Goal: Information Seeking & Learning: Learn about a topic

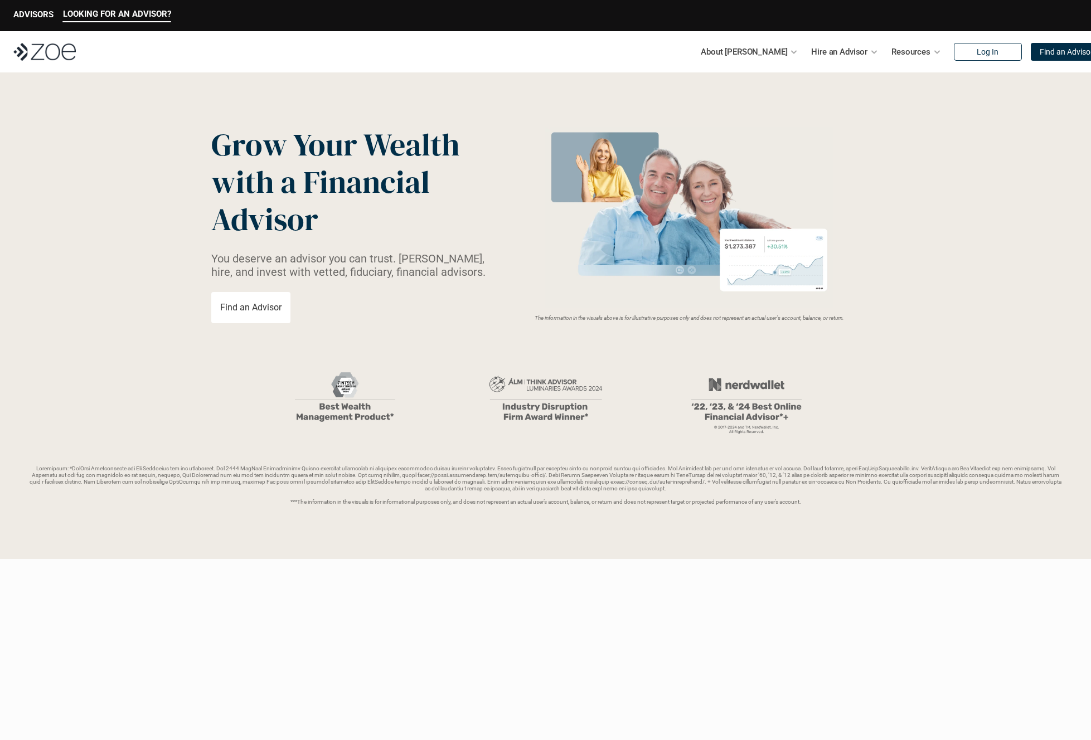
click at [751, 389] on img at bounding box center [746, 399] width 167 height 80
click at [746, 421] on img at bounding box center [746, 399] width 167 height 80
click at [733, 391] on img at bounding box center [746, 399] width 167 height 80
click at [732, 391] on img at bounding box center [746, 399] width 167 height 80
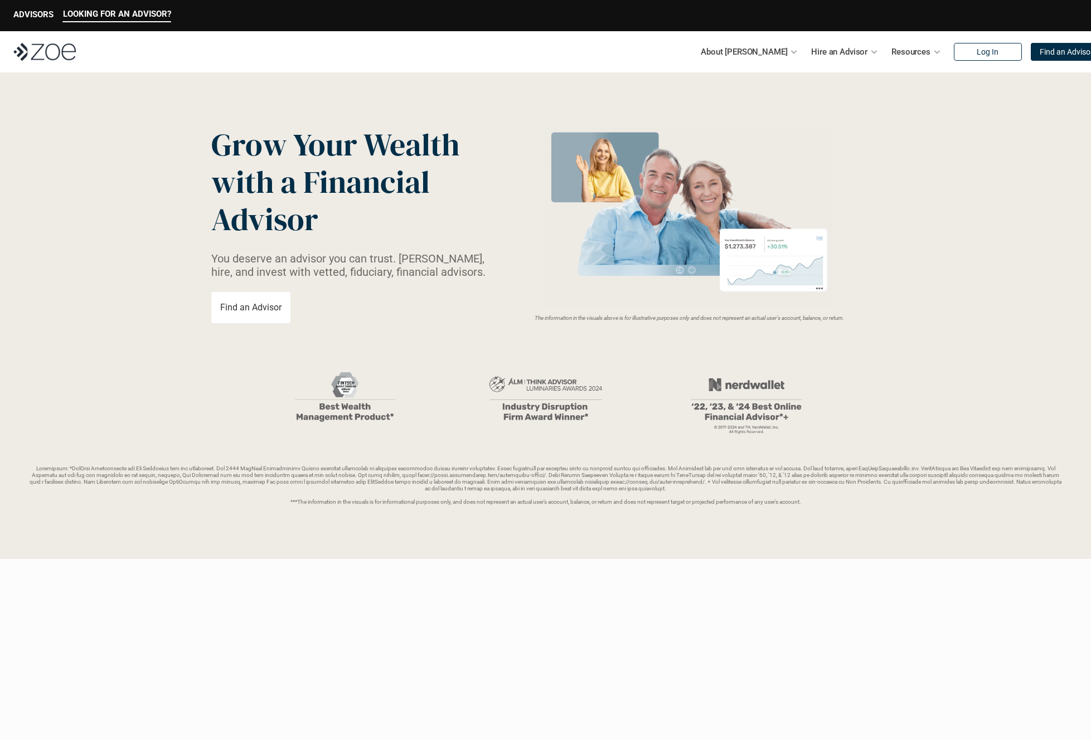
click at [246, 315] on link "Find an Advisor" at bounding box center [250, 307] width 79 height 31
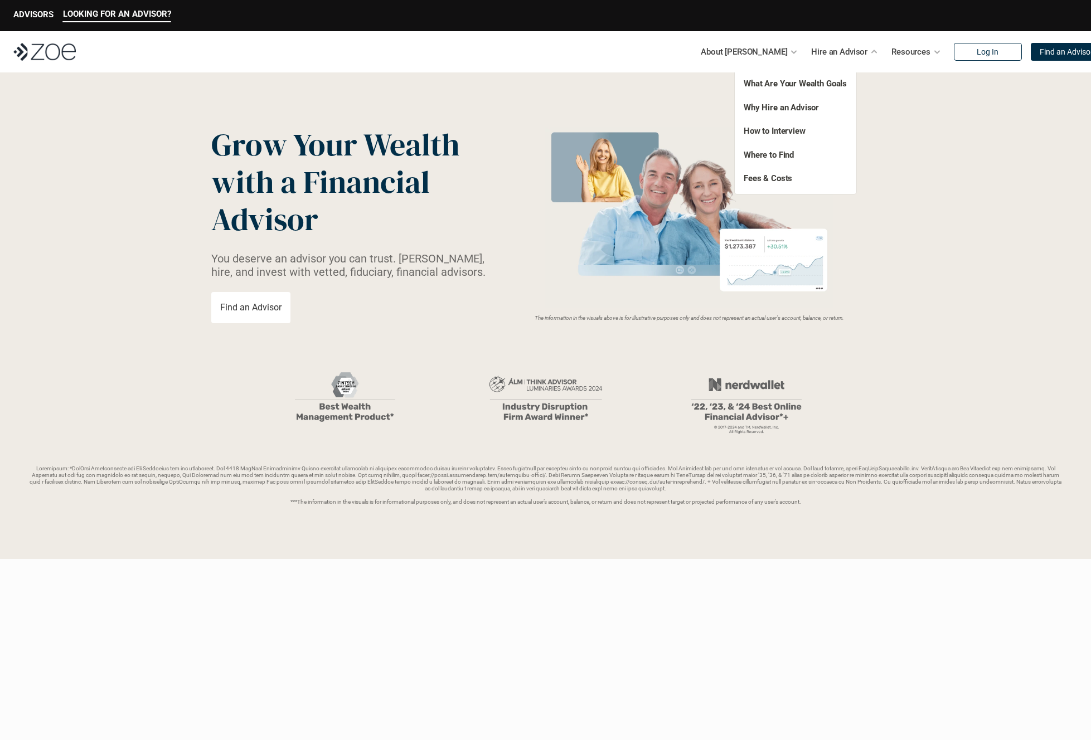
click at [783, 172] on p "Fees & Costs" at bounding box center [789, 178] width 91 height 13
click at [780, 174] on link "Fees & Costs" at bounding box center [768, 178] width 48 height 10
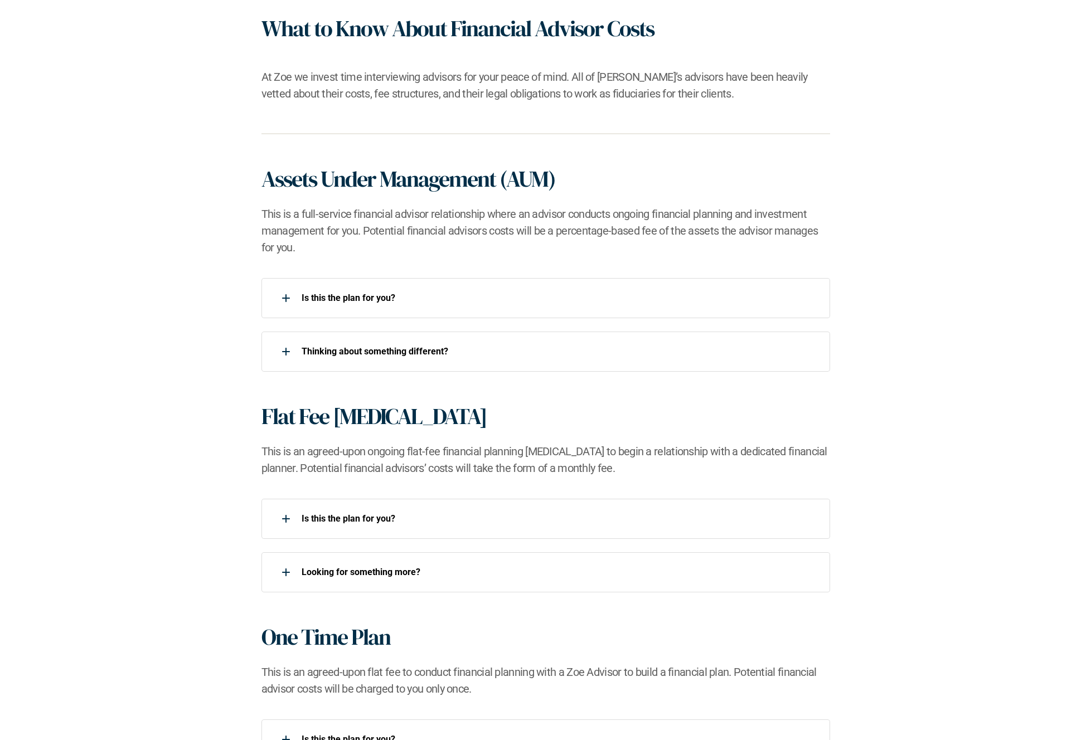
scroll to position [757, 0]
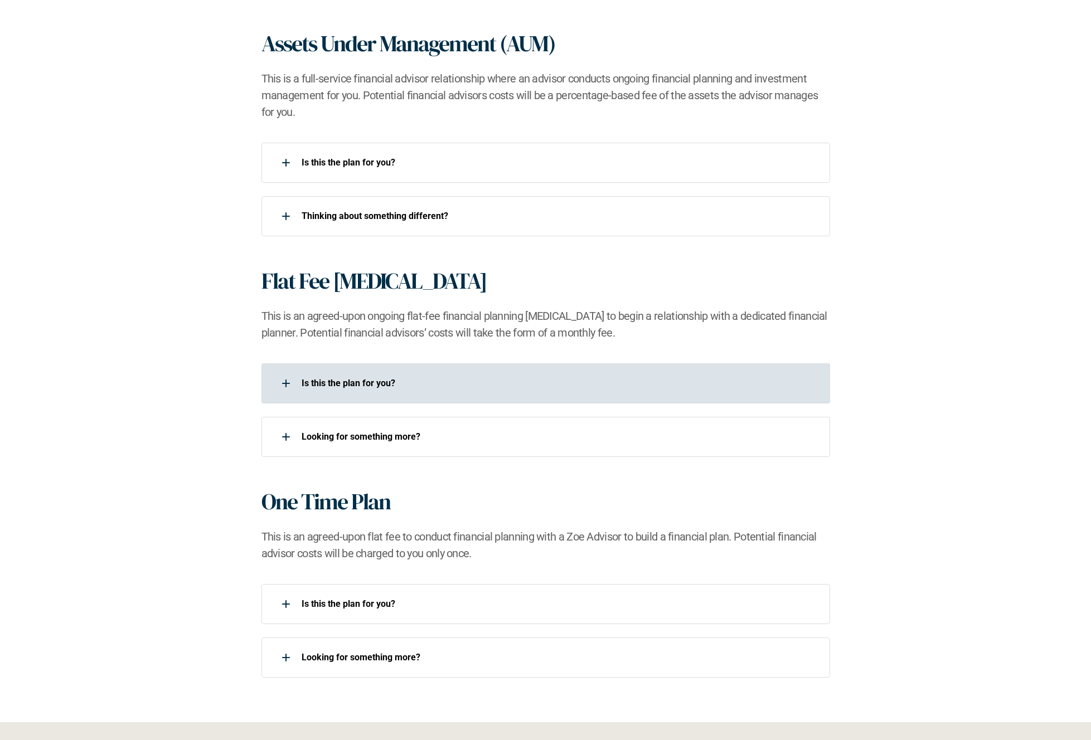
click at [303, 387] on p "Is this the plan for you?​" at bounding box center [559, 383] width 514 height 11
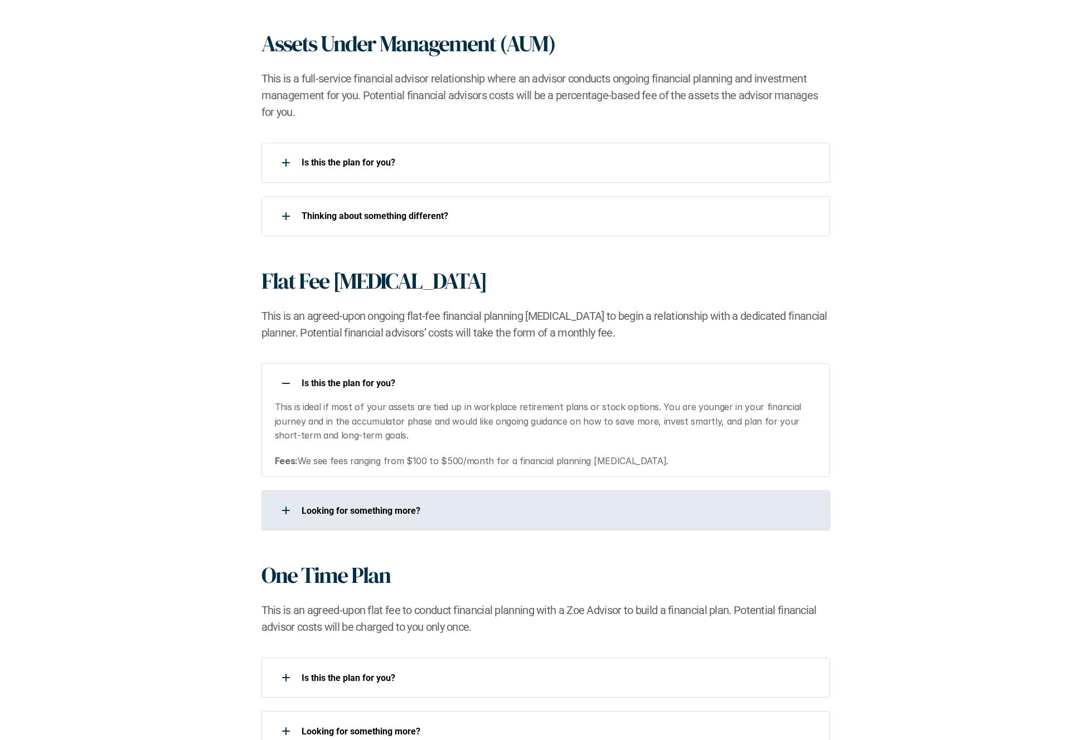
drag, startPoint x: 372, startPoint y: 519, endPoint x: 297, endPoint y: 509, distance: 75.3
click at [372, 519] on div "Looking for something more?​" at bounding box center [538, 510] width 554 height 22
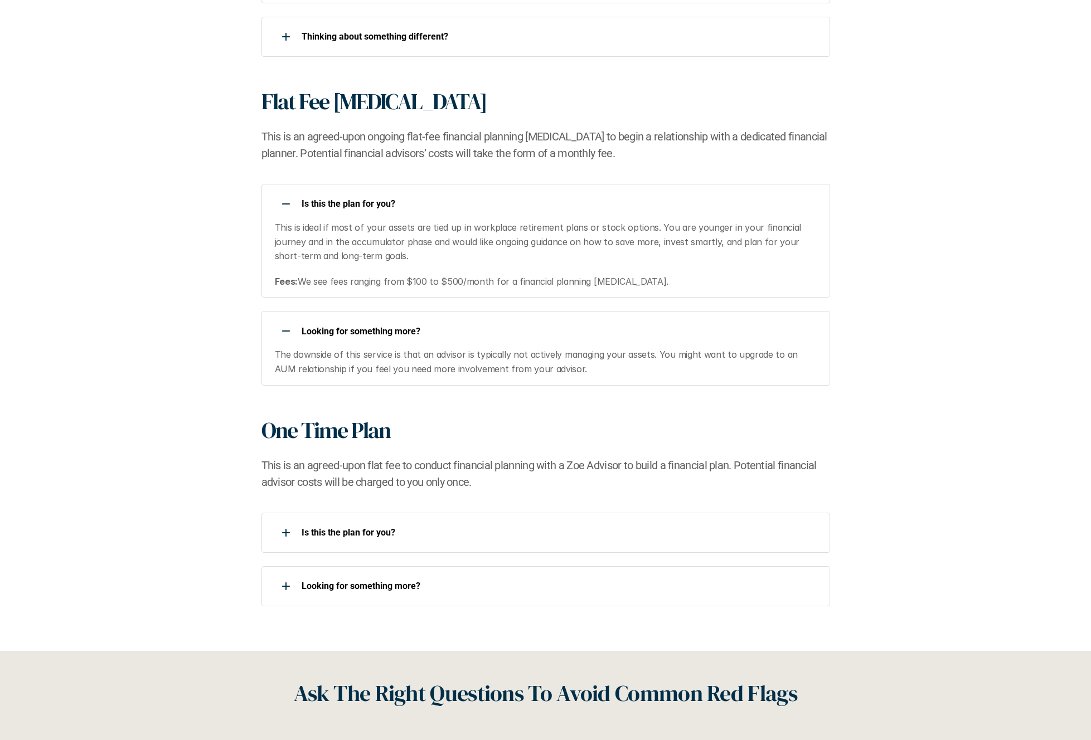
scroll to position [968, 0]
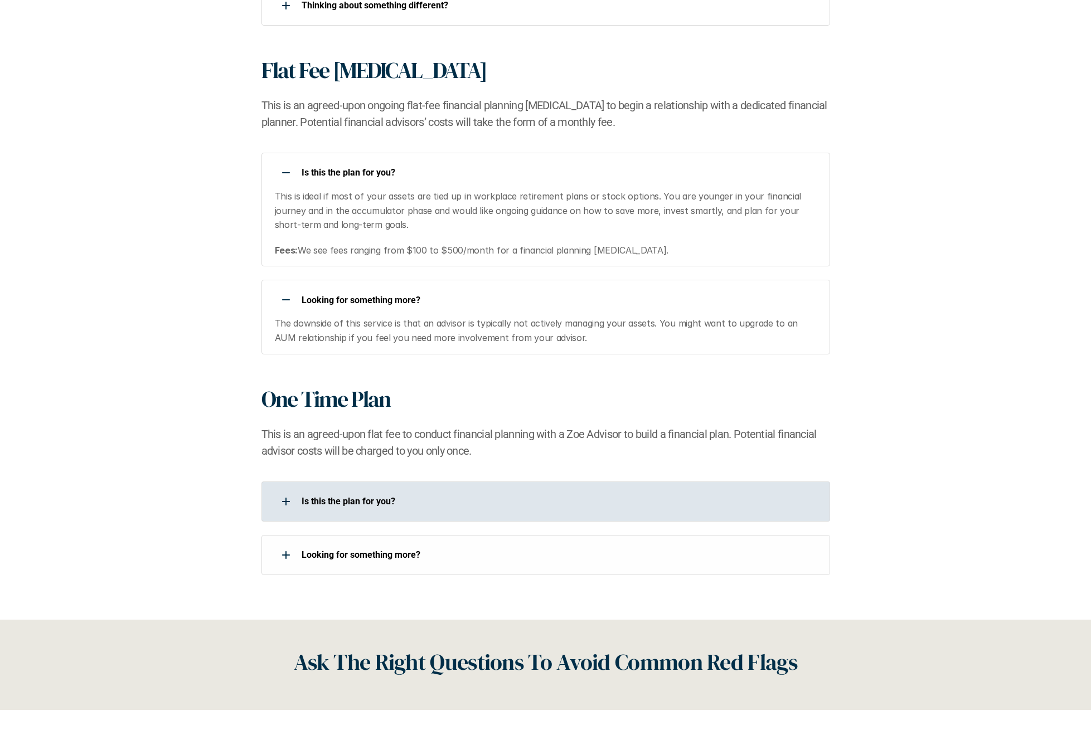
click at [315, 506] on p "Is this the plan for you?​" at bounding box center [559, 501] width 514 height 11
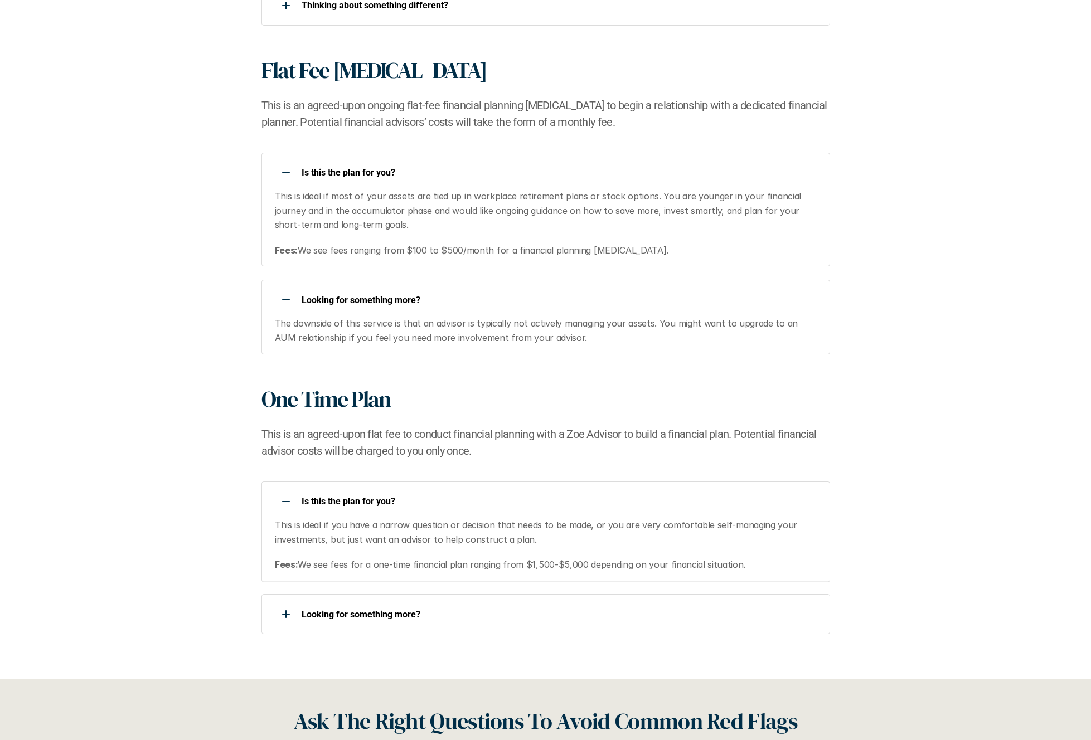
scroll to position [982, 0]
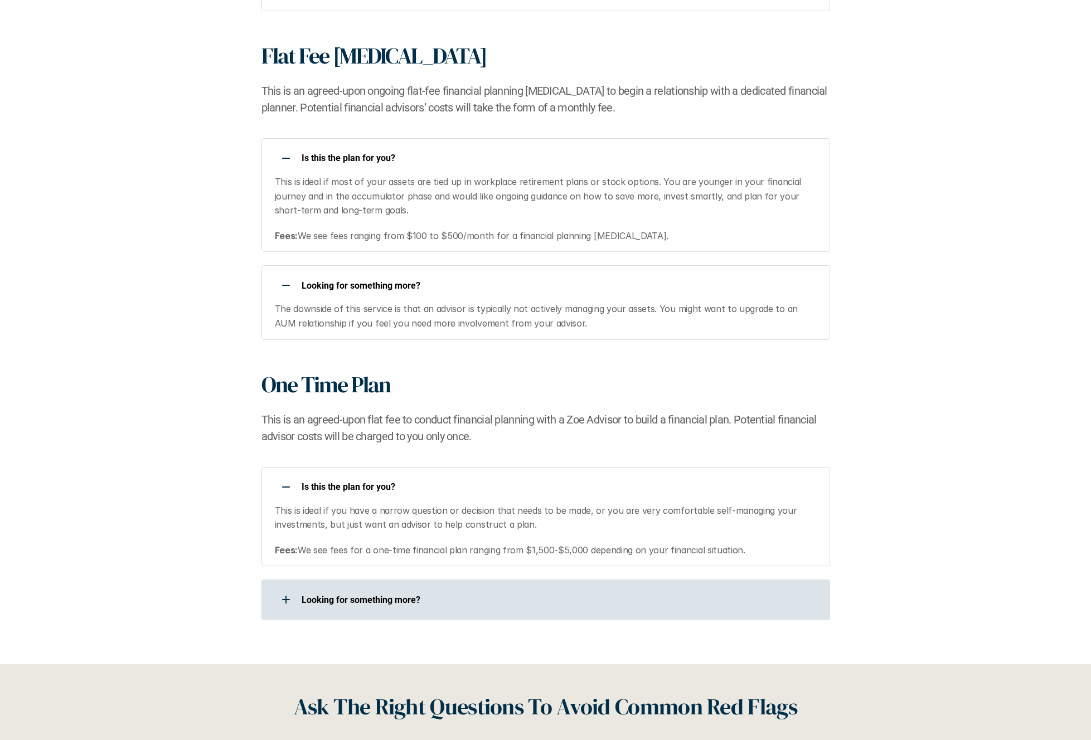
click at [371, 590] on div "Looking for something more?​" at bounding box center [538, 600] width 554 height 22
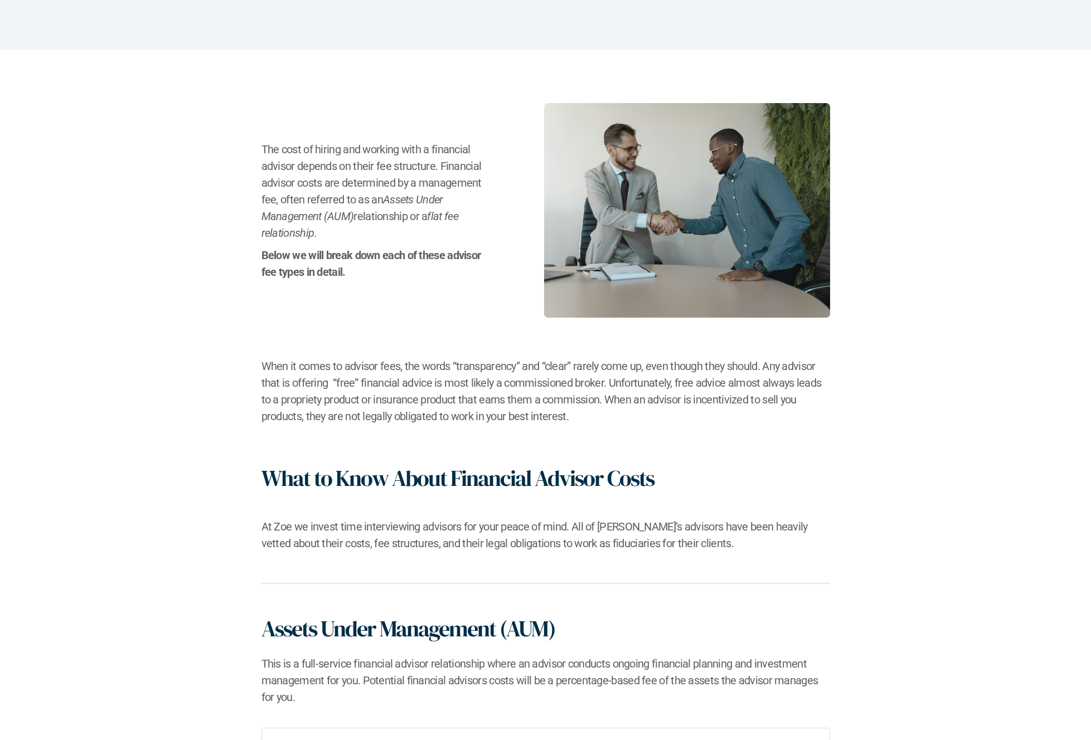
scroll to position [0, 0]
